Goal: Information Seeking & Learning: Learn about a topic

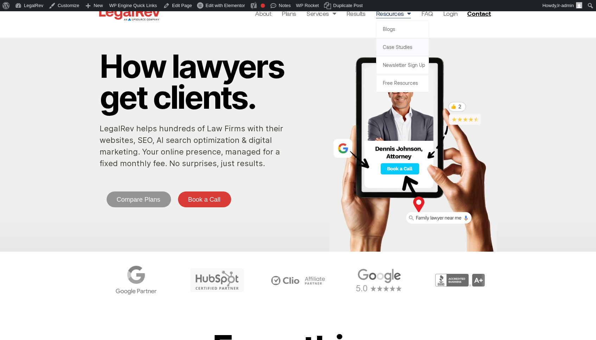
click at [385, 45] on link "Case Studies" at bounding box center [403, 47] width 52 height 18
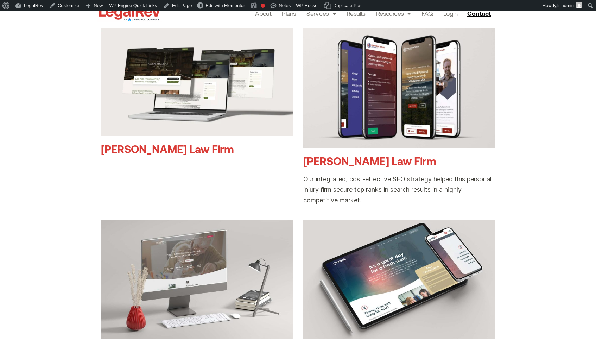
scroll to position [138, 0]
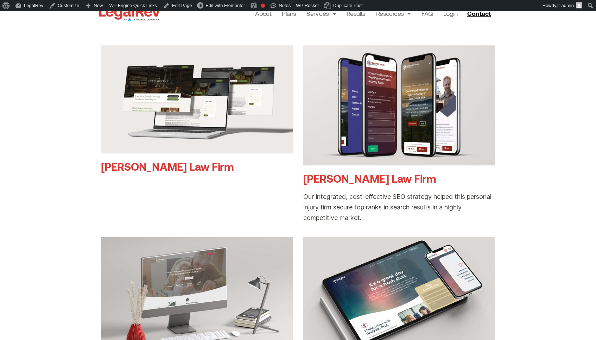
click at [188, 167] on link "[PERSON_NAME] Law Firm" at bounding box center [167, 166] width 133 height 13
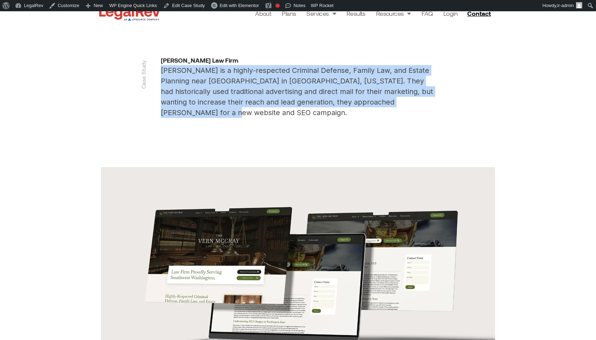
drag, startPoint x: 213, startPoint y: 114, endPoint x: 151, endPoint y: 74, distance: 73.4
click at [151, 74] on section "Case Study [PERSON_NAME] Law Firm [PERSON_NAME] is a highly-respected Criminal …" at bounding box center [298, 87] width 596 height 152
copy p "[PERSON_NAME] is a highly-respected Criminal Defense, Family Law, and Estate Pl…"
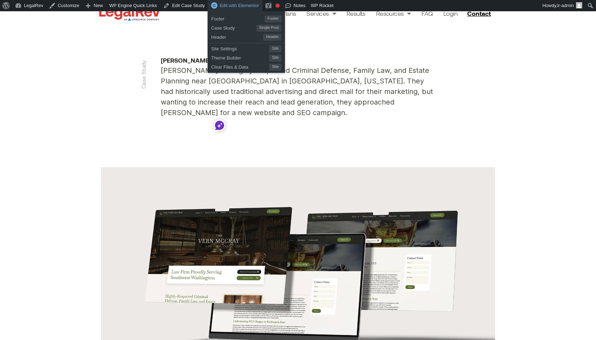
click at [245, 8] on div "Edit with Elementor" at bounding box center [235, 5] width 55 height 11
click at [246, 6] on span "Edit with Elementor" at bounding box center [239, 5] width 39 height 5
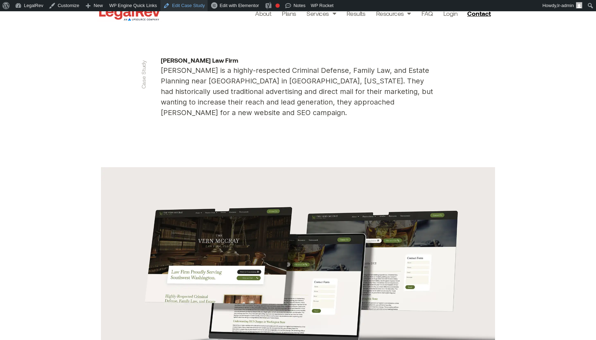
click at [186, 7] on link "Edit Case Study" at bounding box center [184, 5] width 47 height 11
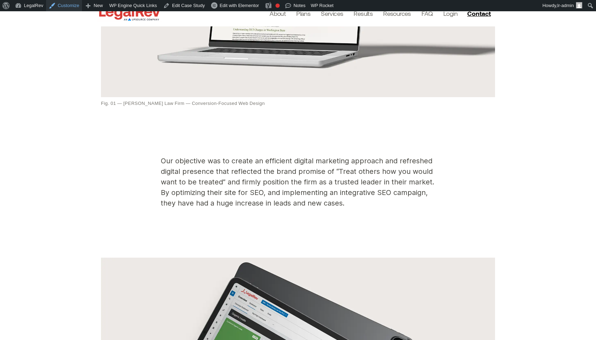
scroll to position [121, 0]
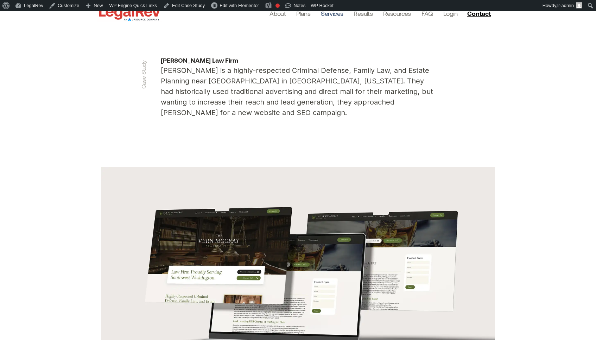
click at [337, 14] on link "Services" at bounding box center [332, 13] width 22 height 10
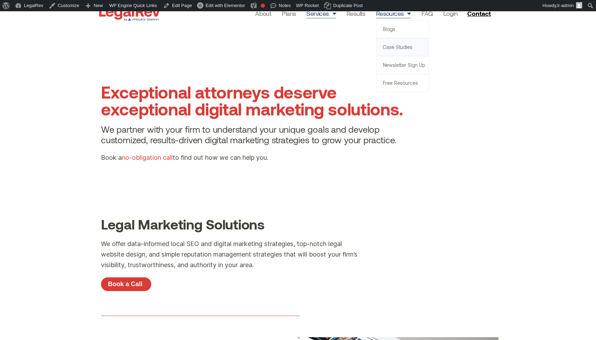
click at [396, 49] on link "Case Studies" at bounding box center [403, 47] width 52 height 18
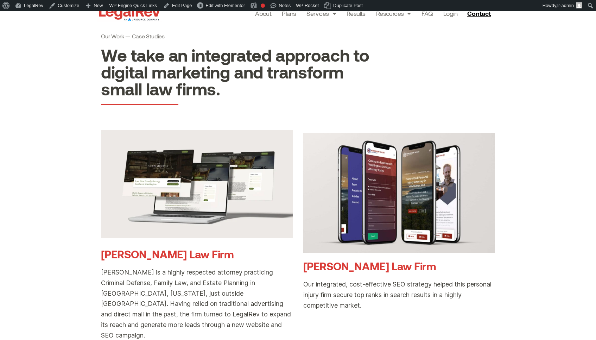
scroll to position [45, 0]
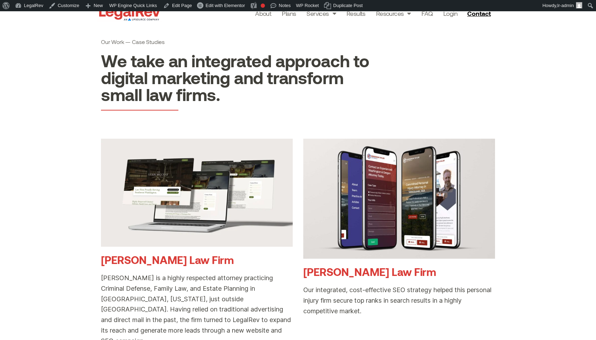
click at [184, 255] on link "Vern McCray Law Firm" at bounding box center [167, 259] width 133 height 13
click at [182, 264] on link "Vern McCray Law Firm" at bounding box center [167, 259] width 133 height 13
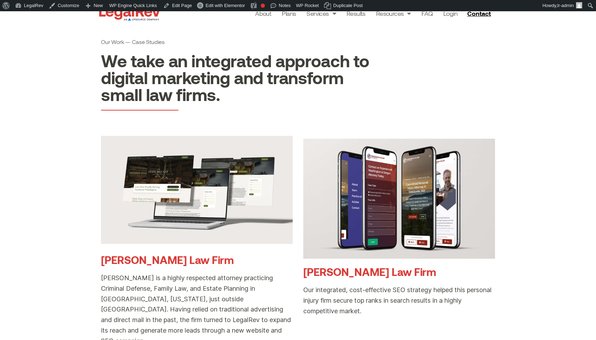
click at [198, 196] on img at bounding box center [197, 190] width 192 height 108
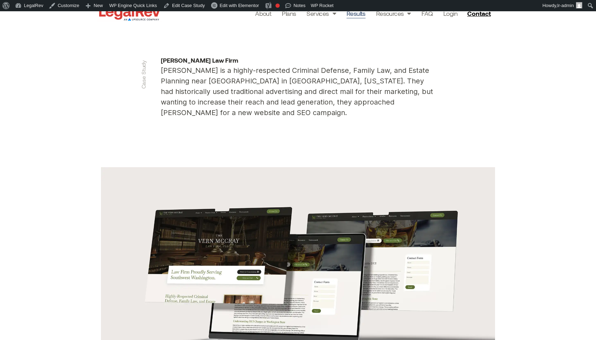
click at [358, 15] on link "Results" at bounding box center [356, 13] width 19 height 10
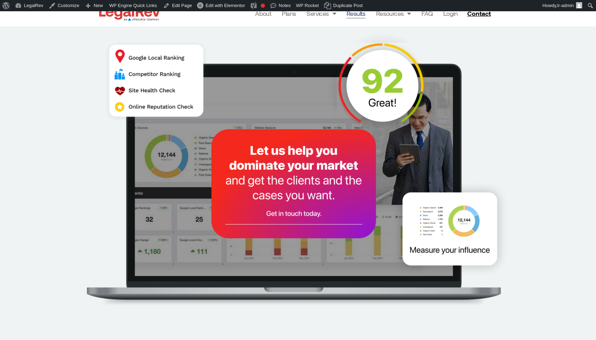
scroll to position [254, 0]
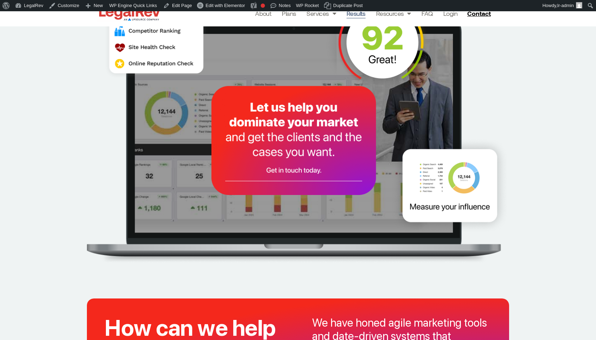
click at [298, 119] on img at bounding box center [298, 125] width 422 height 276
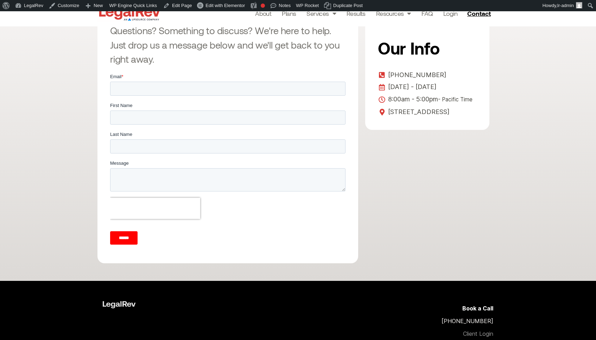
scroll to position [134, 0]
